Goal: Information Seeking & Learning: Find specific fact

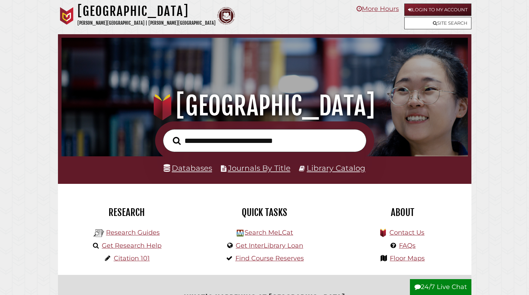
scroll to position [134, 403]
click at [206, 139] on input "text" at bounding box center [265, 140] width 204 height 23
click at [252, 143] on input "text" at bounding box center [265, 140] width 204 height 23
click at [198, 168] on link "Databases" at bounding box center [188, 168] width 48 height 9
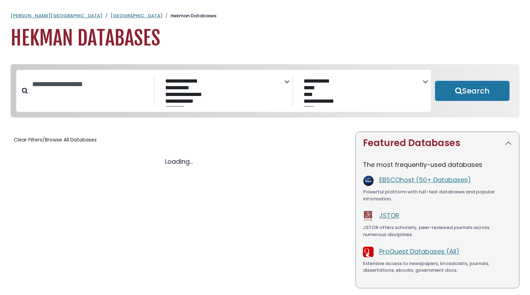
select select "Database Subject Filter"
select select "Database Vendors Filter"
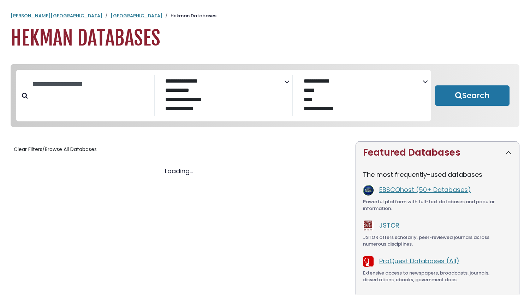
select select "Database Subject Filter"
select select "Database Vendors Filter"
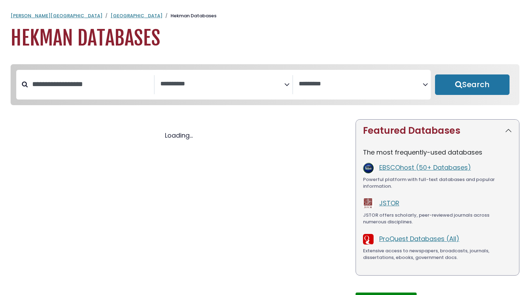
select select "Database Subject Filter"
select select "Database Vendors Filter"
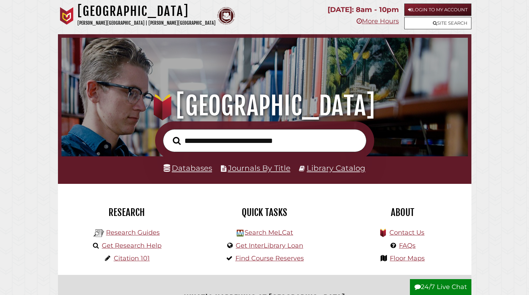
scroll to position [134, 403]
click at [230, 141] on input "text" at bounding box center [265, 140] width 204 height 23
type input "**********"
click at [169, 135] on button "Search" at bounding box center [176, 141] width 15 height 12
